Goal: Task Accomplishment & Management: Use online tool/utility

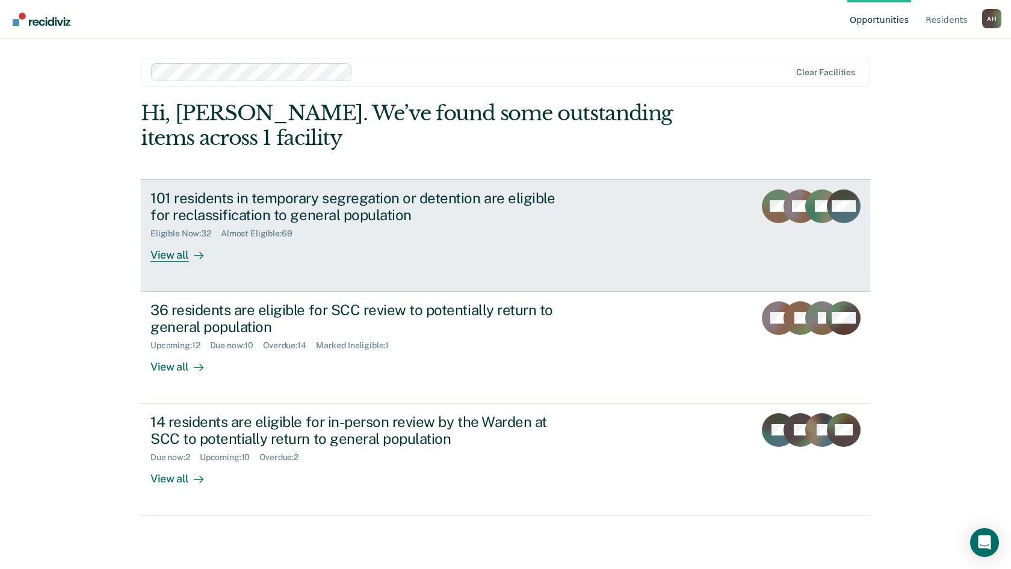
click at [178, 254] on div "View all" at bounding box center [183, 250] width 67 height 23
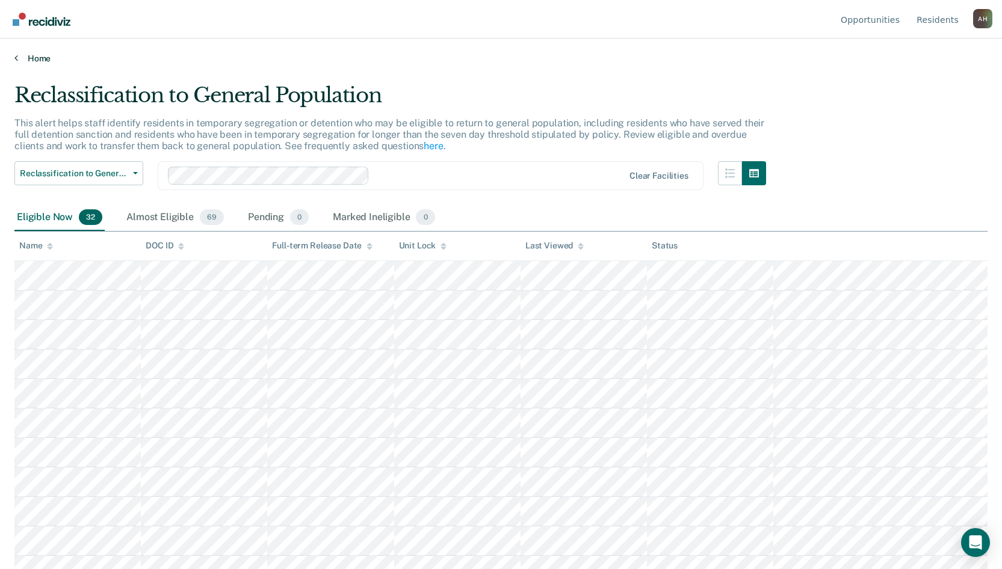
click at [15, 56] on icon at bounding box center [16, 58] width 4 height 10
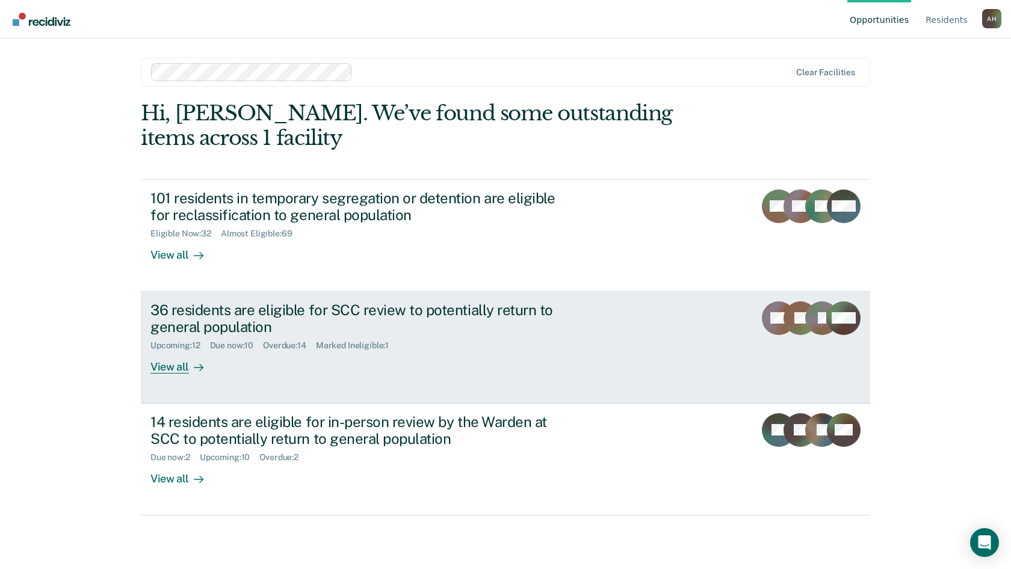
click at [192, 313] on div "36 residents are eligible for SCC review to potentially return to general popul…" at bounding box center [361, 319] width 423 height 35
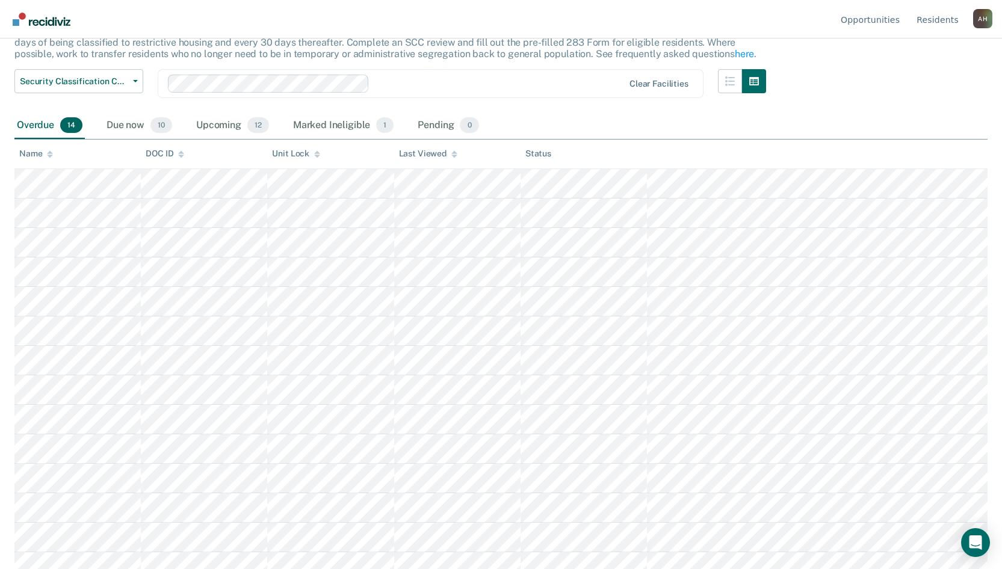
scroll to position [105, 0]
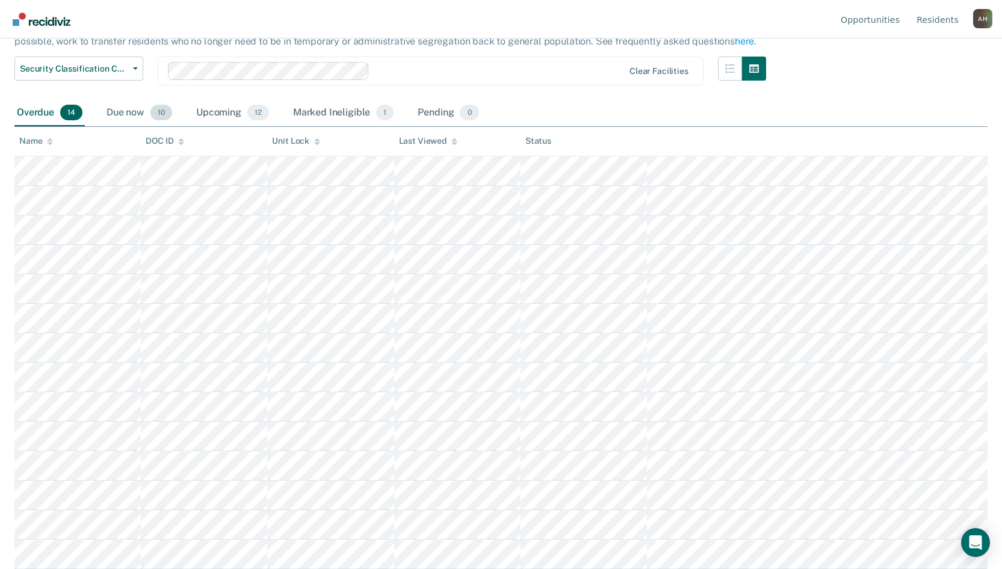
click at [126, 113] on div "Due now 10" at bounding box center [139, 113] width 70 height 26
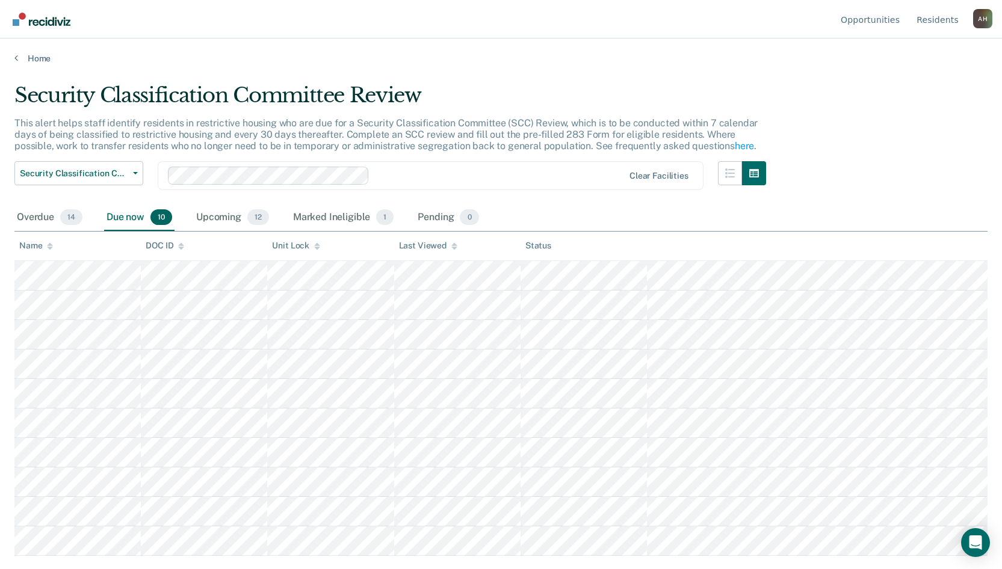
scroll to position [0, 0]
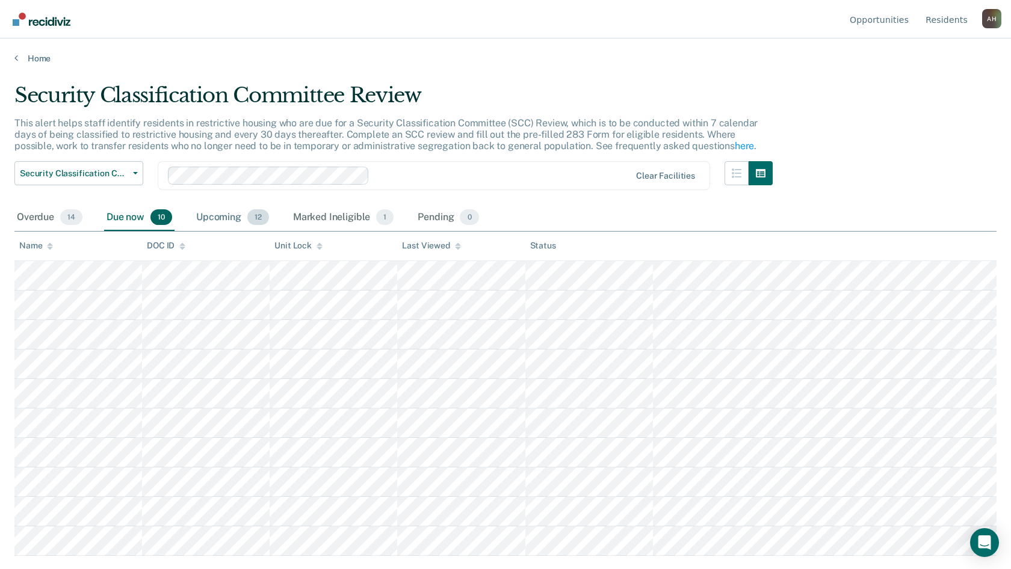
click at [211, 219] on div "Upcoming 12" at bounding box center [233, 218] width 78 height 26
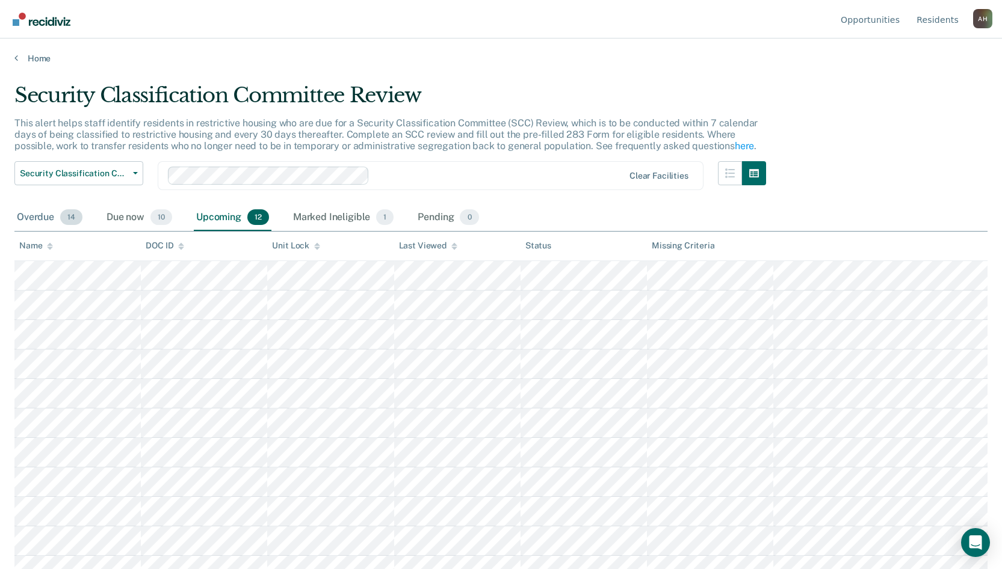
click at [40, 219] on div "Overdue 14" at bounding box center [49, 218] width 70 height 26
click at [218, 214] on div "Upcoming 12" at bounding box center [233, 218] width 78 height 26
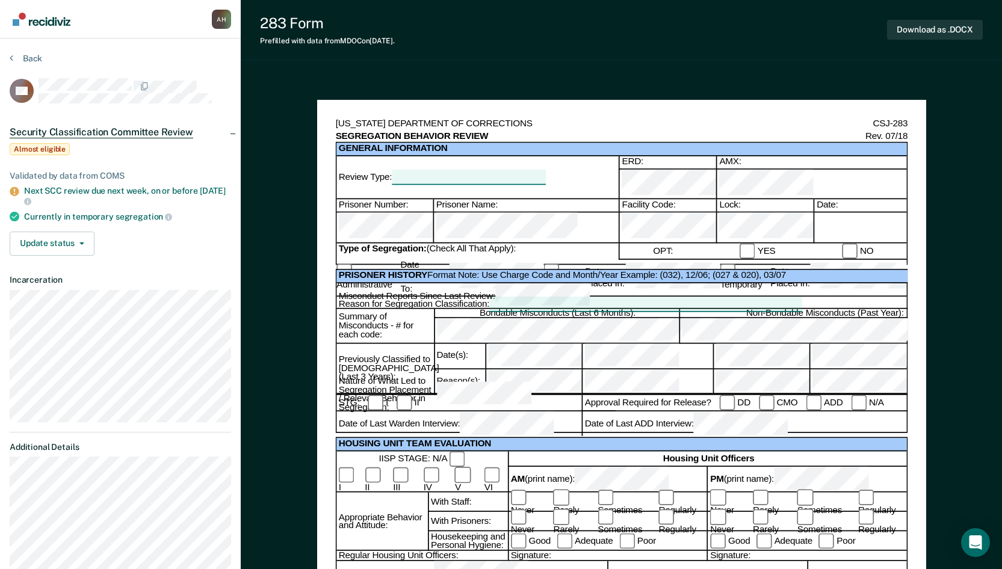
click at [866, 200] on div "Date:" at bounding box center [860, 206] width 93 height 13
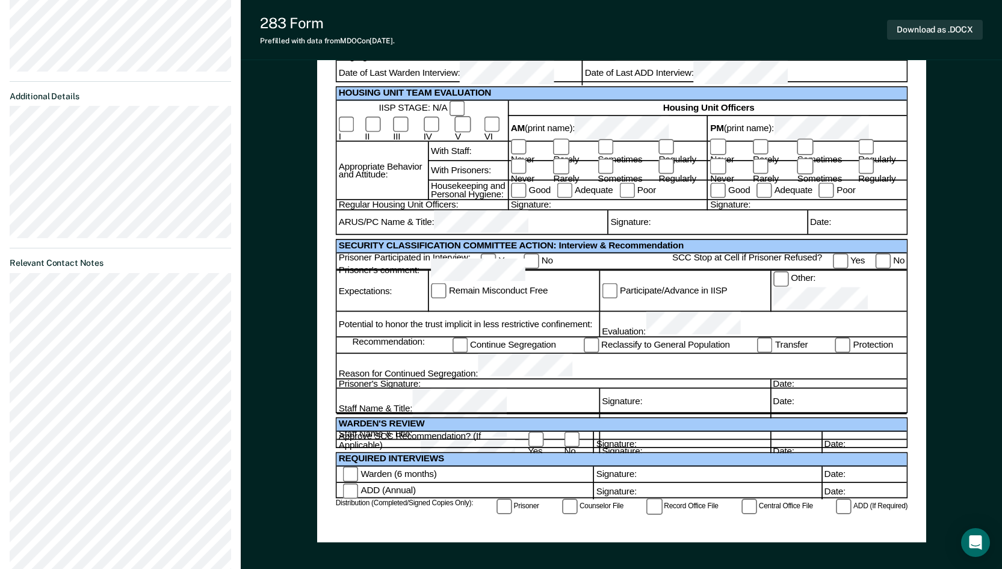
scroll to position [241, 0]
